Goal: Find specific page/section

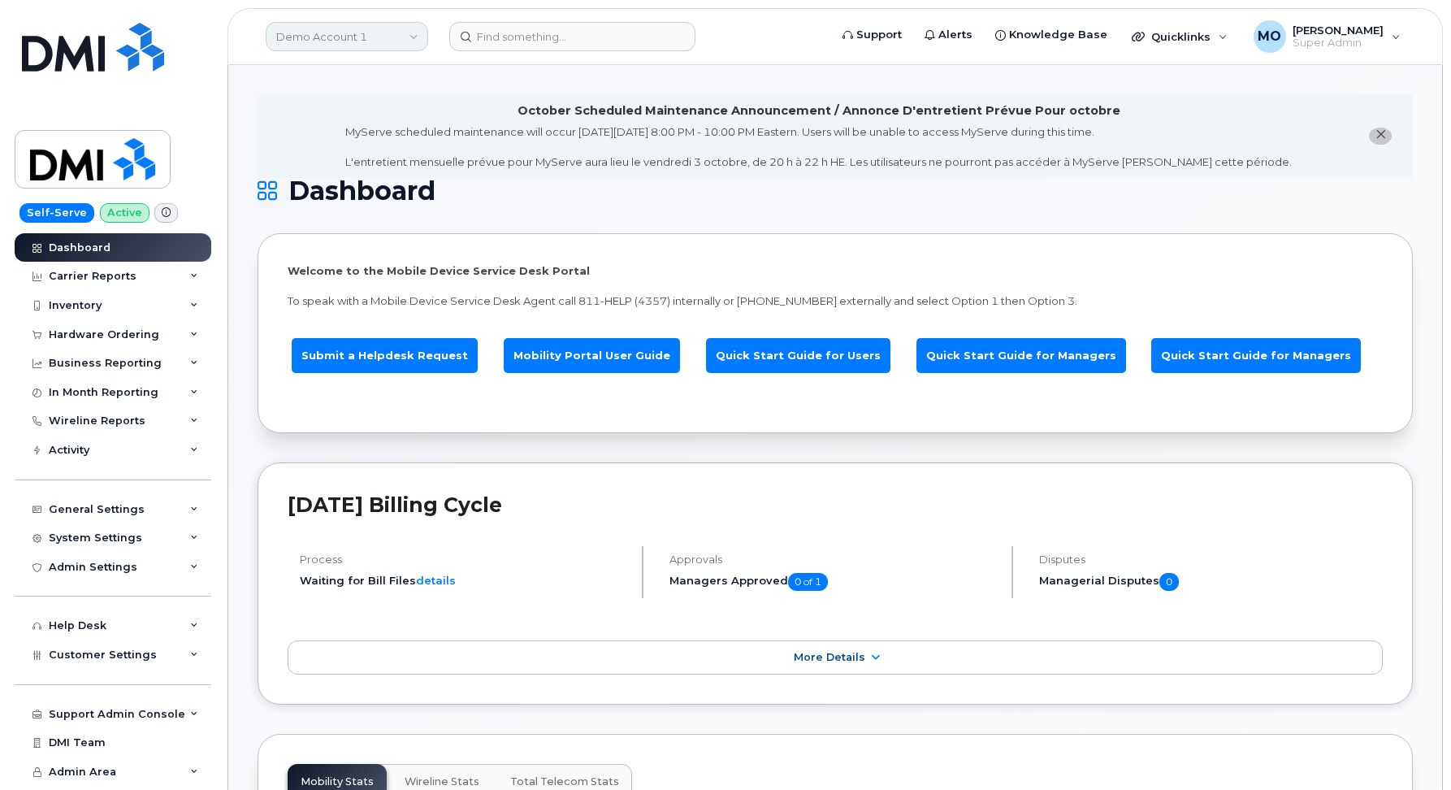
click at [301, 25] on link "Demo Account 1" at bounding box center [347, 36] width 162 height 29
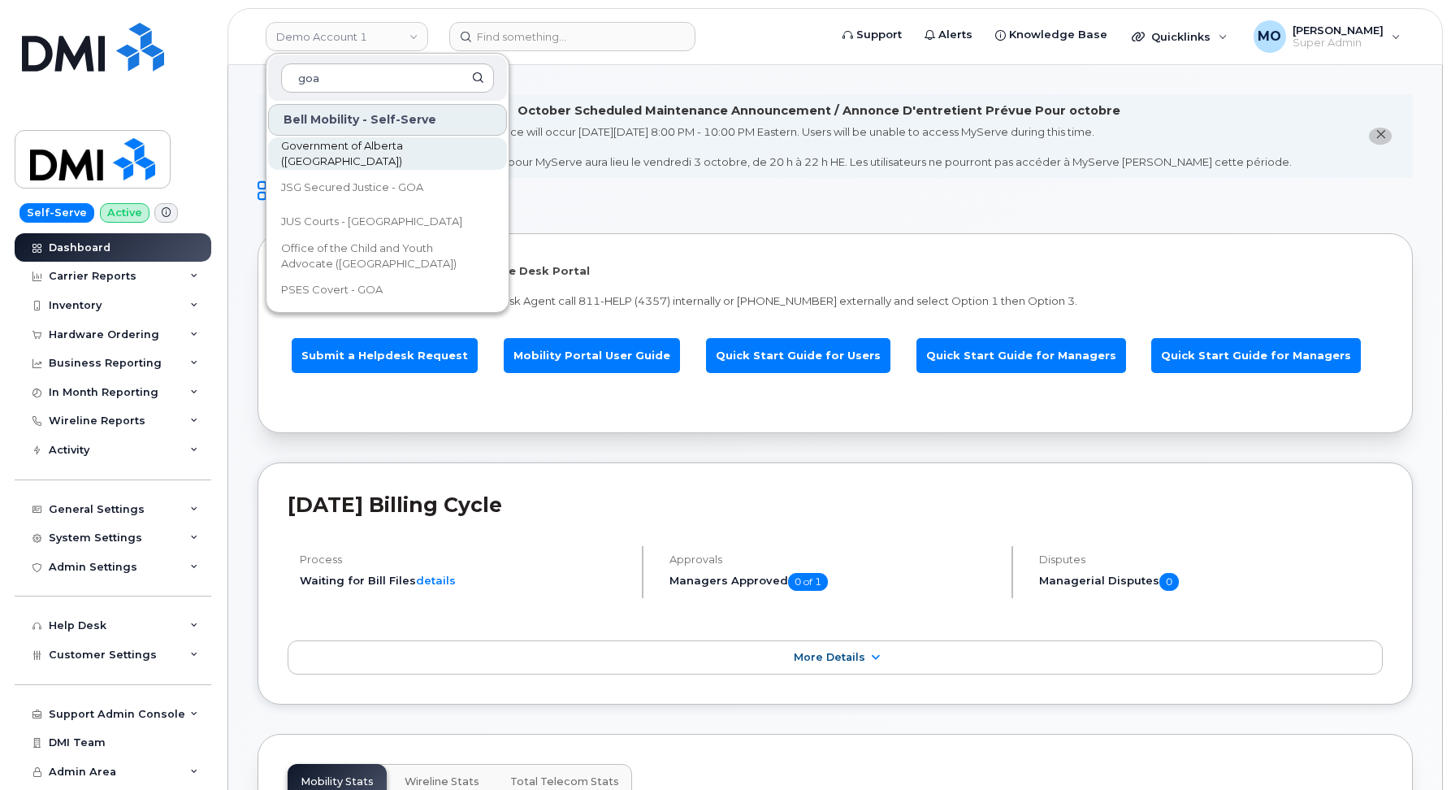
type input "goa"
click at [331, 156] on span "Government of Alberta ([GEOGRAPHIC_DATA])" at bounding box center [374, 154] width 187 height 32
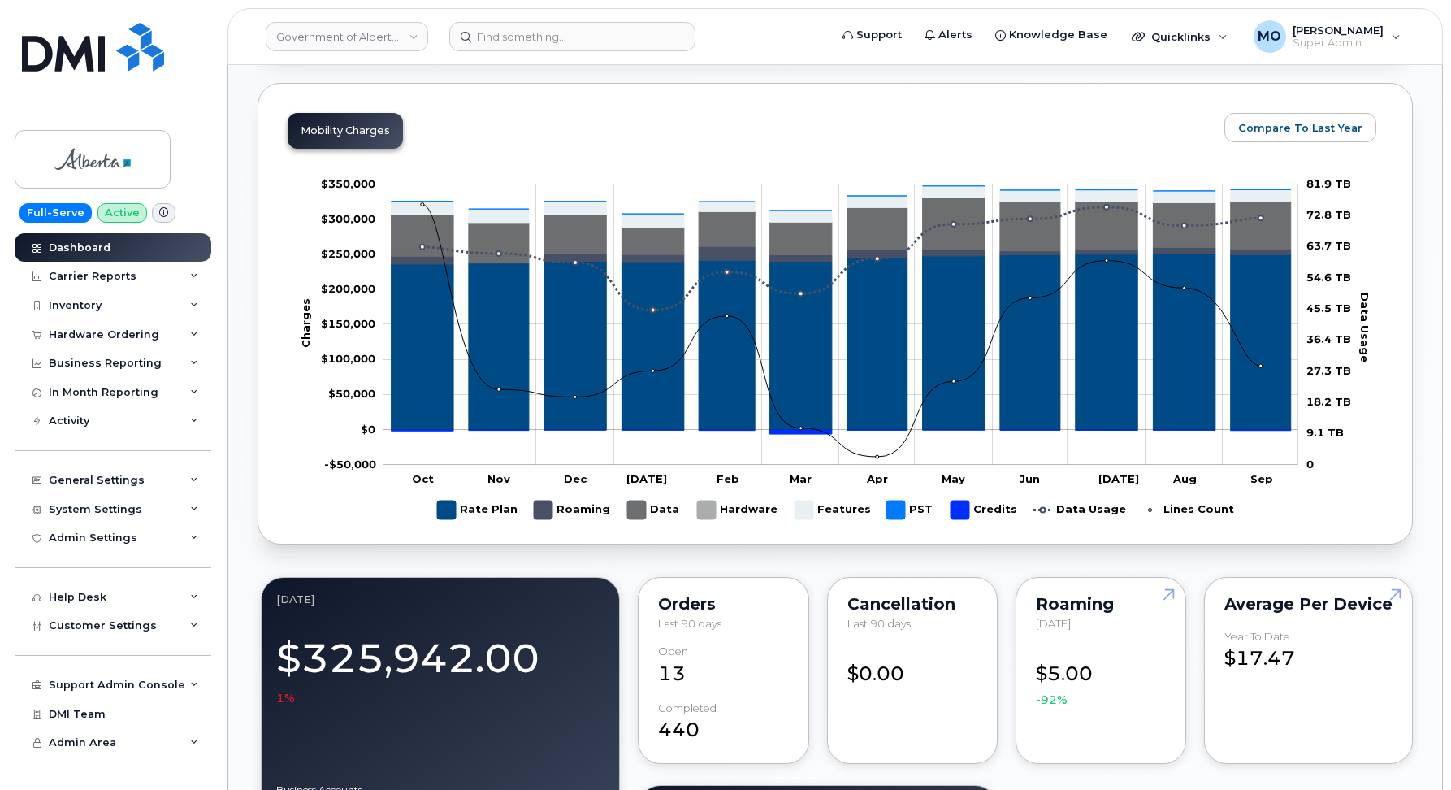
scroll to position [816, 0]
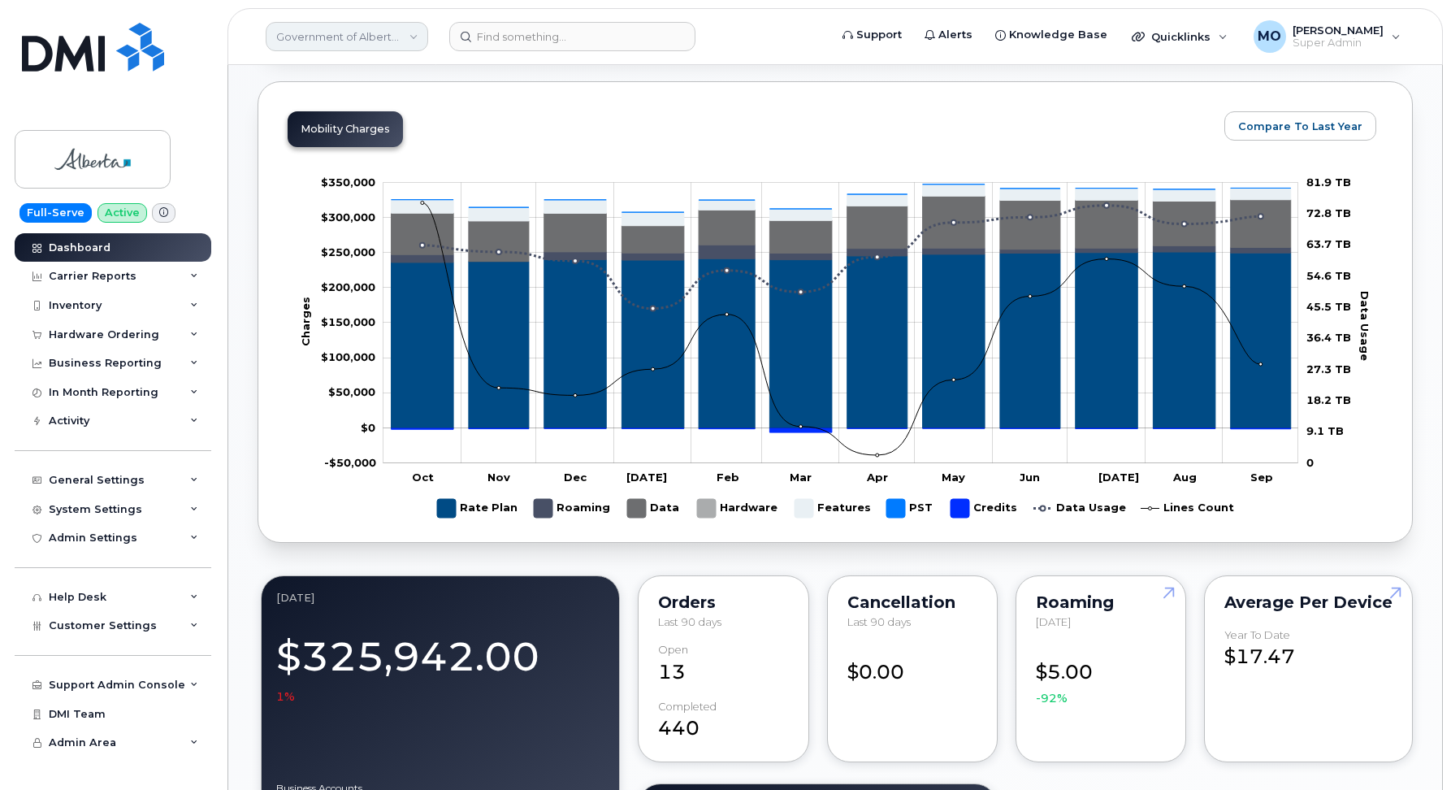
click at [386, 40] on link "Government of Alberta ([GEOGRAPHIC_DATA])" at bounding box center [347, 36] width 162 height 29
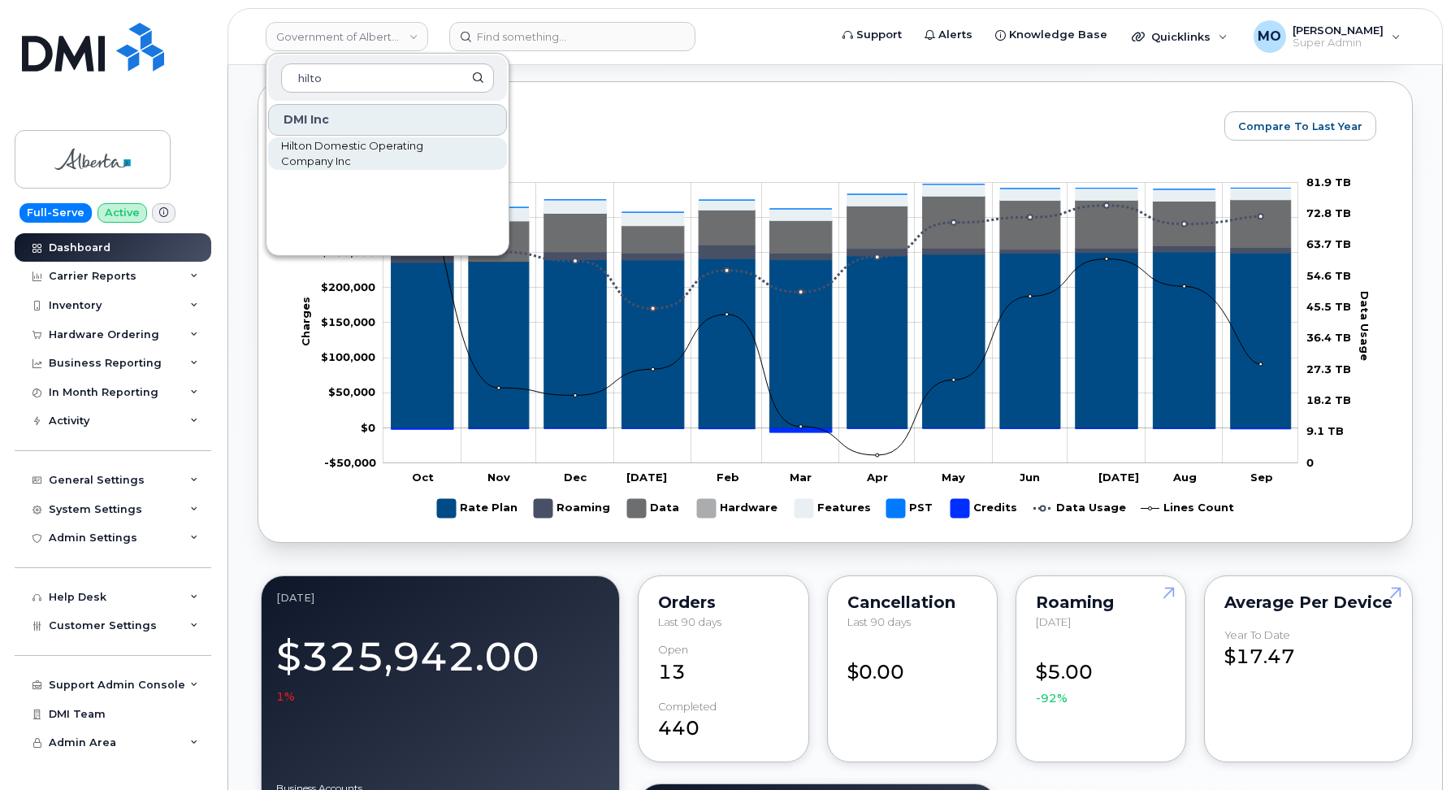
type input "hilto"
click at [335, 156] on span "Hilton Domestic Operating Company Inc" at bounding box center [374, 154] width 187 height 32
